Goal: Check status: Check status

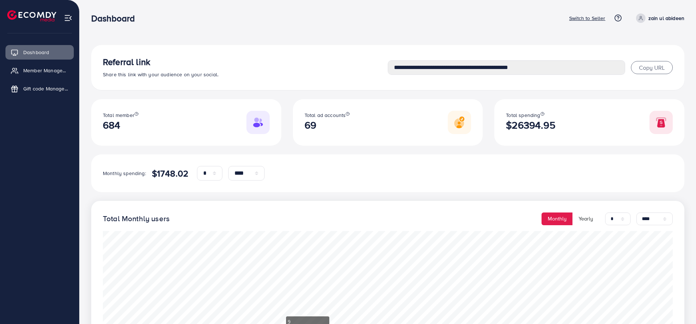
select select "*"
select select "****"
select select "*"
select select "****"
click at [591, 20] on p "Switch to Seller" at bounding box center [587, 18] width 36 height 9
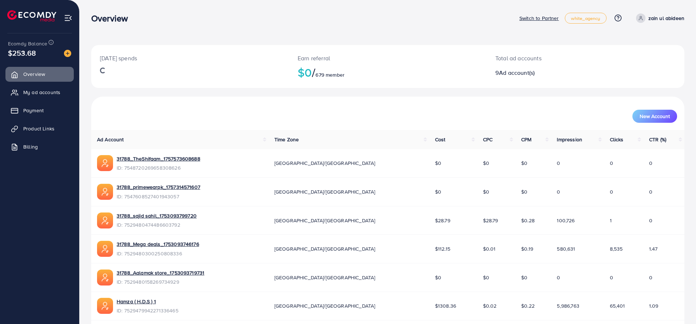
click at [549, 17] on p "Switch to Partner" at bounding box center [539, 18] width 40 height 9
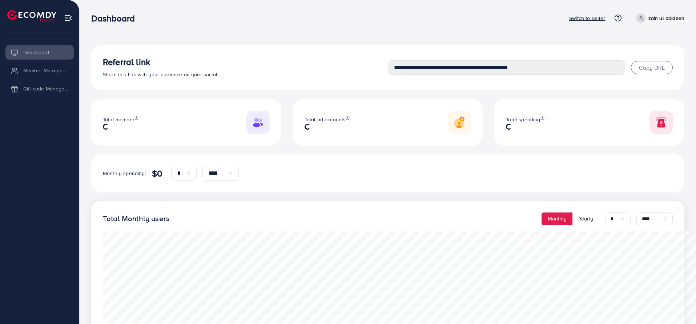
select select "*"
select select "****"
select select "*"
select select "****"
click at [656, 69] on span "Copy URL" at bounding box center [652, 68] width 26 height 8
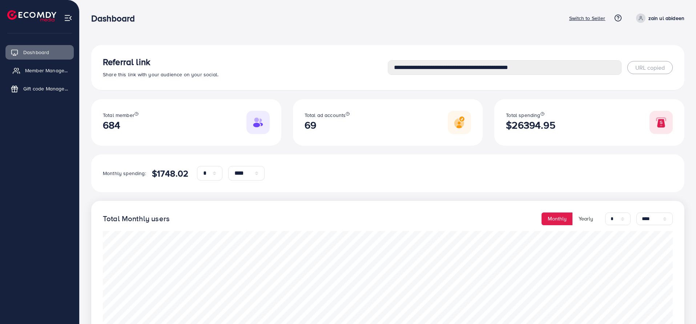
click at [21, 69] on link "Member Management" at bounding box center [39, 70] width 68 height 15
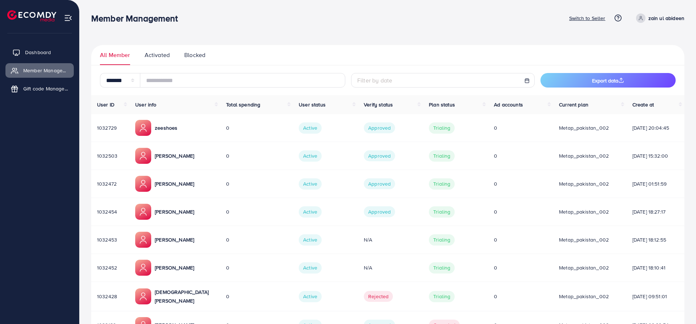
click at [43, 55] on span "Dashboard" at bounding box center [38, 52] width 26 height 7
select select "*"
select select "****"
select select "*"
select select "****"
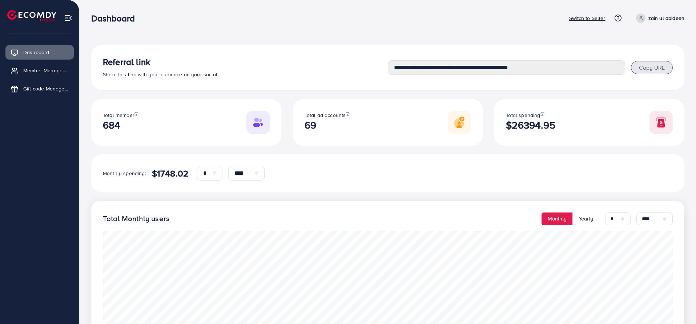
click at [662, 69] on span "Copy URL" at bounding box center [652, 68] width 26 height 8
click at [604, 21] on p "Switch to Seller" at bounding box center [587, 18] width 36 height 9
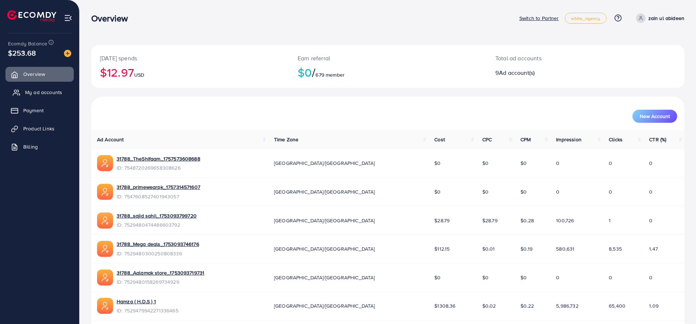
click at [51, 91] on span "My ad accounts" at bounding box center [43, 92] width 37 height 7
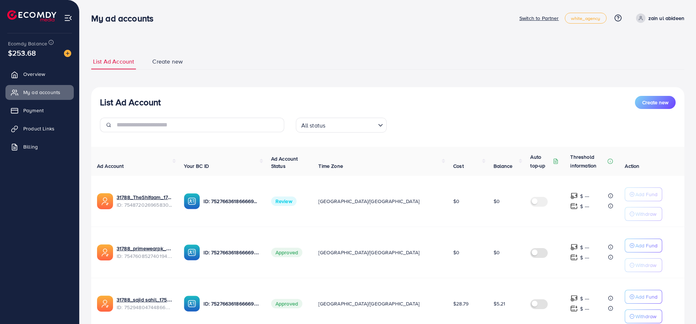
click at [377, 128] on div "Loading..." at bounding box center [381, 124] width 11 height 9
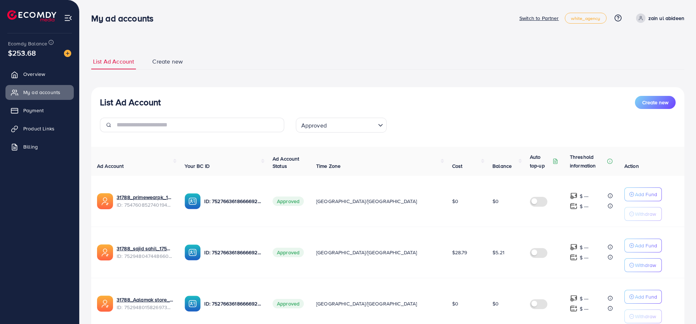
click at [357, 129] on input "Search for option" at bounding box center [352, 125] width 46 height 11
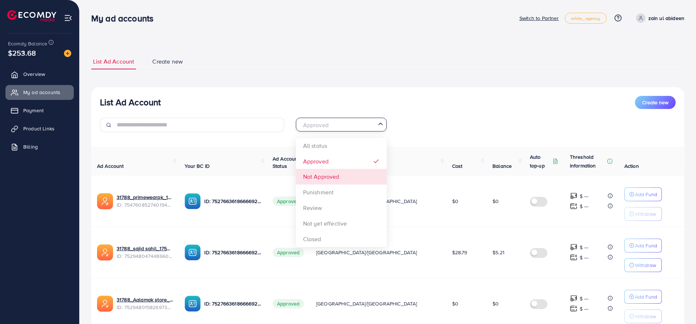
click at [349, 175] on div "List Ad Account Create new Approved Loading... All status Approved Not Approved…" at bounding box center [387, 326] width 593 height 479
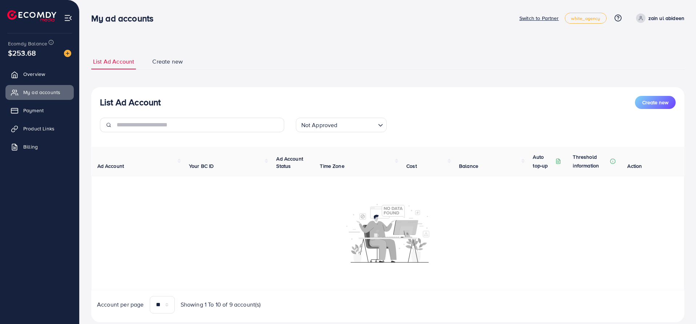
scroll to position [19, 0]
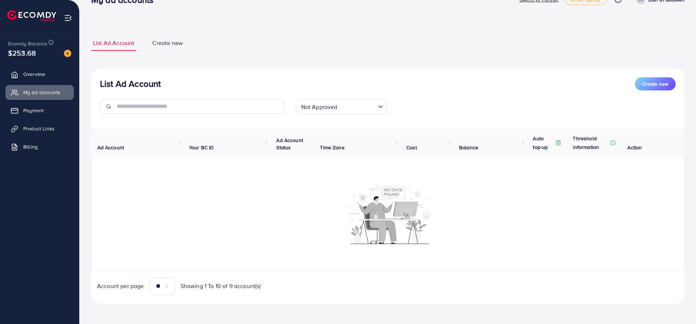
click at [363, 101] on input "Search for option" at bounding box center [357, 106] width 35 height 11
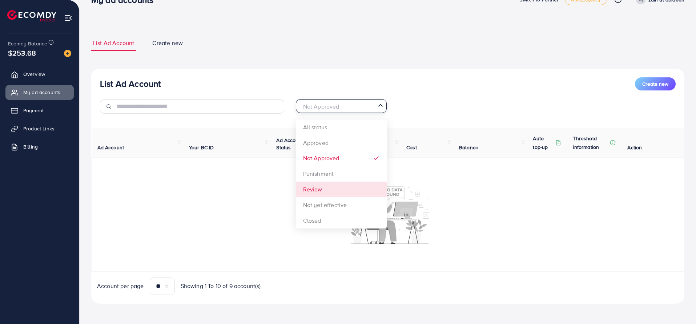
click at [357, 188] on div "List Ad Account Create new Not Approved Loading... All status Approved Not Appr…" at bounding box center [387, 186] width 593 height 235
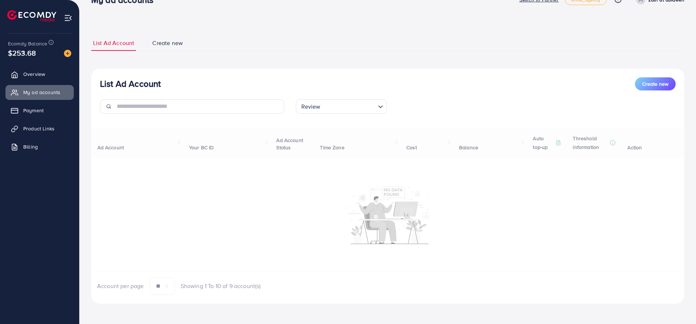
scroll to position [0, 0]
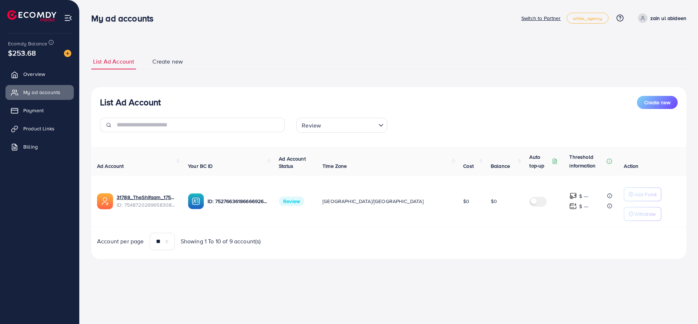
click at [354, 121] on input "Search for option" at bounding box center [349, 125] width 52 height 11
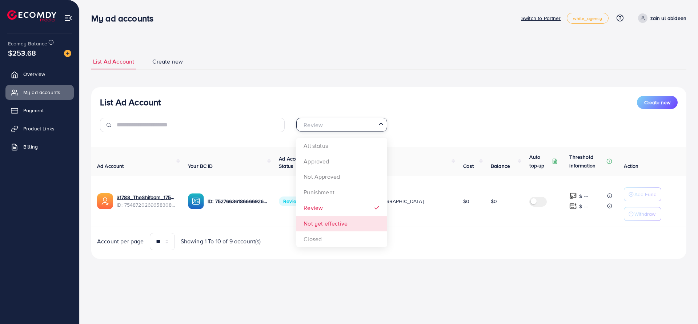
click at [355, 226] on div "List Ad Account Create new Review Loading... All status Approved Not Approved P…" at bounding box center [388, 173] width 595 height 172
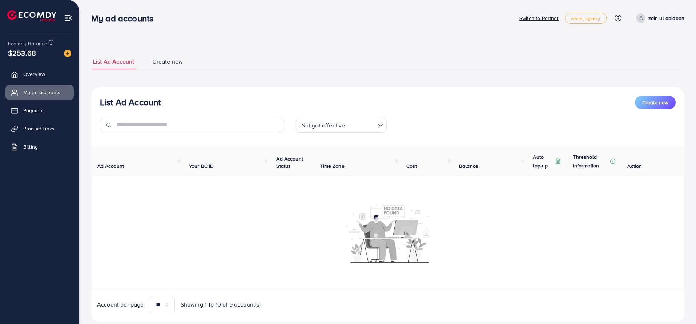
click at [348, 120] on input "Search for option" at bounding box center [361, 125] width 28 height 11
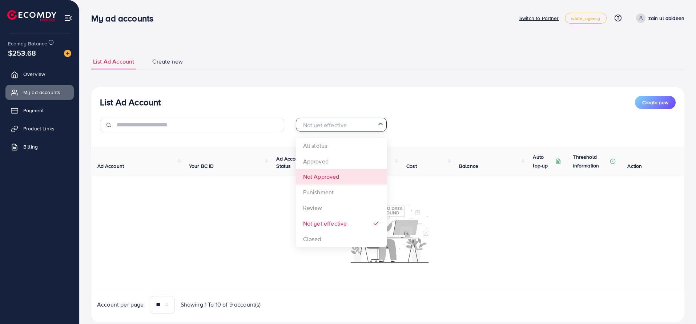
click at [355, 184] on div "List Ad Account Create new Not yet effective Loading... All status Approved Not…" at bounding box center [387, 204] width 593 height 235
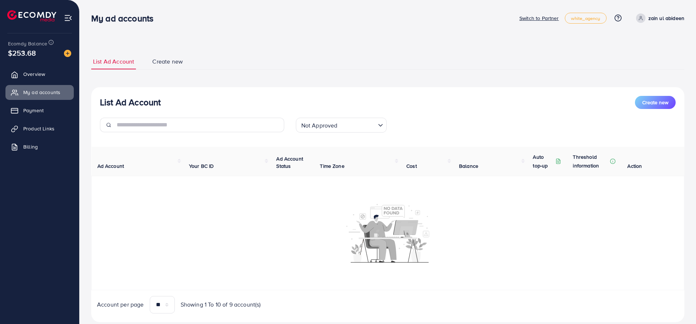
click at [356, 118] on div "Not Approved" at bounding box center [336, 124] width 77 height 13
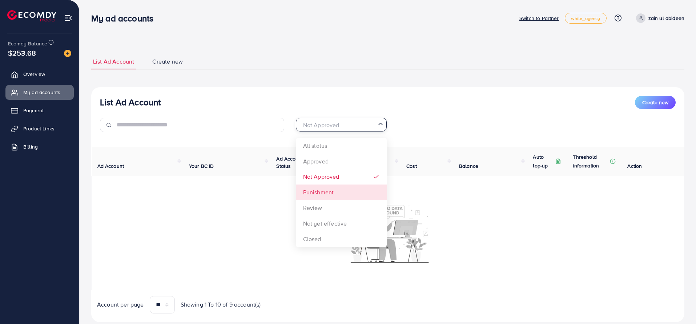
click at [351, 186] on div "List Ad Account Create new Not Approved Loading... All status Approved Not Appr…" at bounding box center [387, 204] width 593 height 235
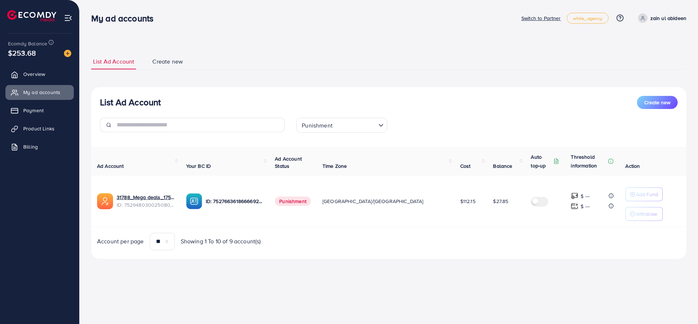
click at [360, 130] on input "Search for option" at bounding box center [355, 125] width 41 height 11
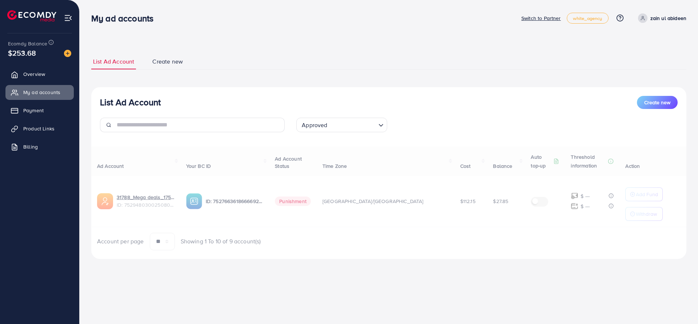
click at [355, 157] on div "List Ad Account Create new Approved Loading... All status Approved Not Approved…" at bounding box center [388, 173] width 595 height 172
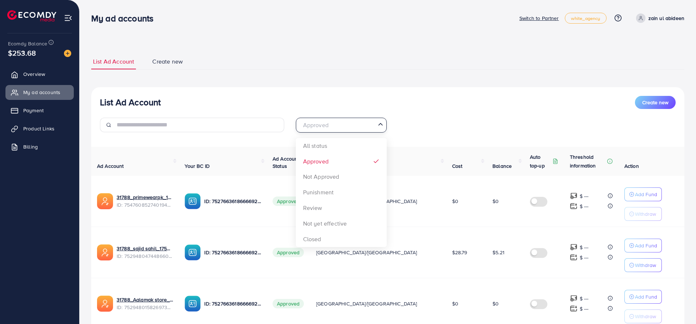
click at [347, 122] on input "Search for option" at bounding box center [337, 125] width 76 height 11
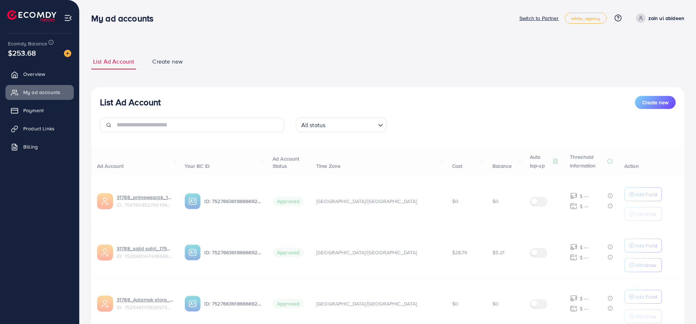
click at [325, 145] on div "List Ad Account Create new All status Loading... All status Approved Not Approv…" at bounding box center [387, 326] width 593 height 479
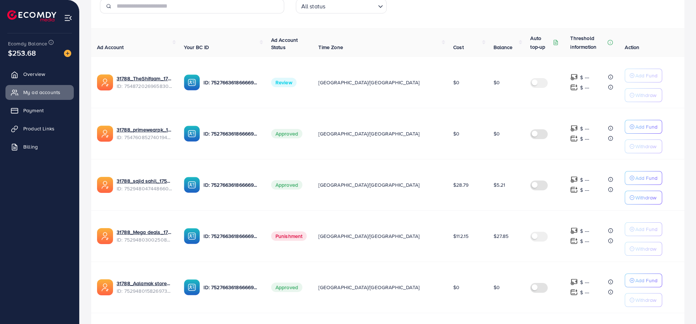
scroll to position [121, 0]
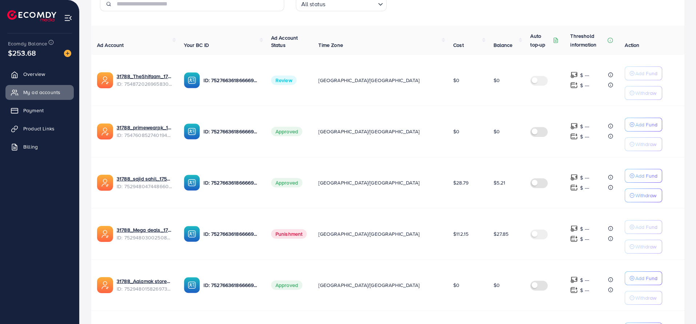
drag, startPoint x: 329, startPoint y: 81, endPoint x: 335, endPoint y: 82, distance: 6.6
click at [297, 82] on span "Review" at bounding box center [283, 80] width 25 height 9
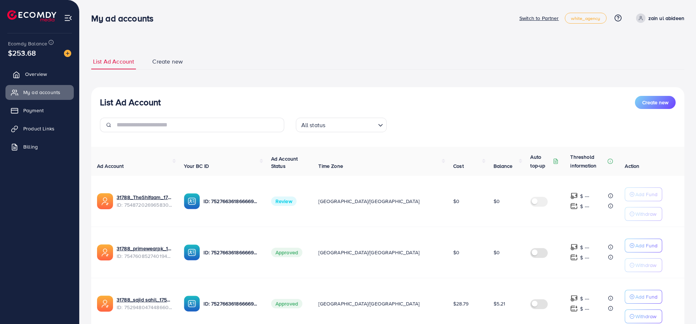
click at [42, 74] on span "Overview" at bounding box center [36, 74] width 22 height 7
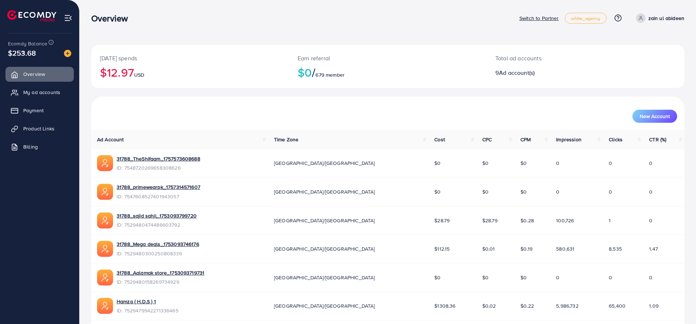
click at [553, 19] on p "Switch to Partner" at bounding box center [539, 18] width 40 height 9
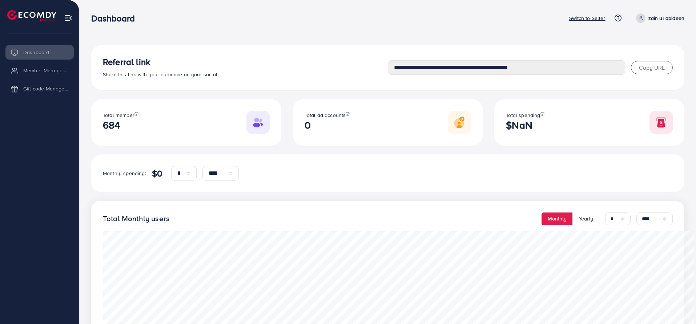
select select "*"
select select "****"
select select "*"
select select "****"
click at [579, 19] on p "Switch to Seller" at bounding box center [587, 18] width 36 height 9
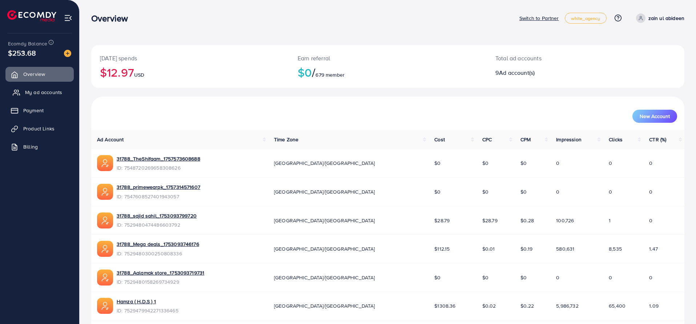
click at [31, 87] on link "My ad accounts" at bounding box center [39, 92] width 68 height 15
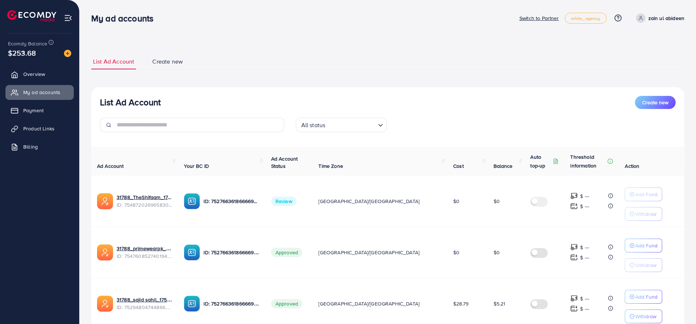
click at [313, 206] on td "Review" at bounding box center [289, 201] width 48 height 51
click at [544, 13] on ul "Switch to Partner white_agency Help Center Contact Support Plans and Pricing Te…" at bounding box center [601, 18] width 165 height 11
click at [544, 16] on p "Switch to Partner" at bounding box center [539, 18] width 40 height 9
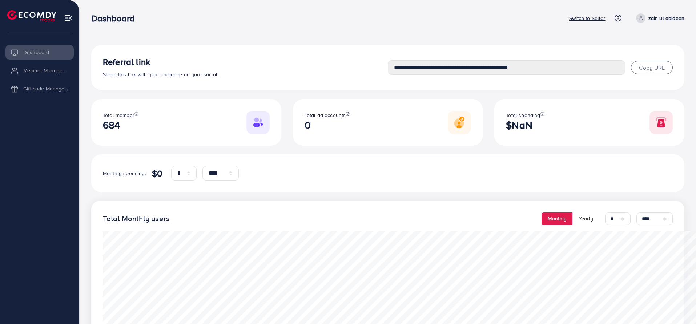
select select "*"
select select "****"
select select "*"
select select "****"
